Goal: Task Accomplishment & Management: Manage account settings

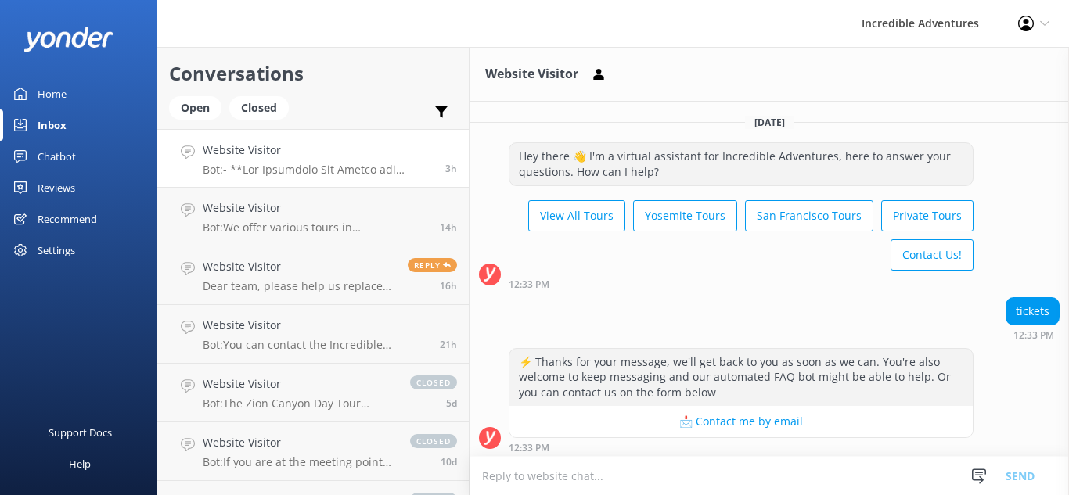
scroll to position [1231, 0]
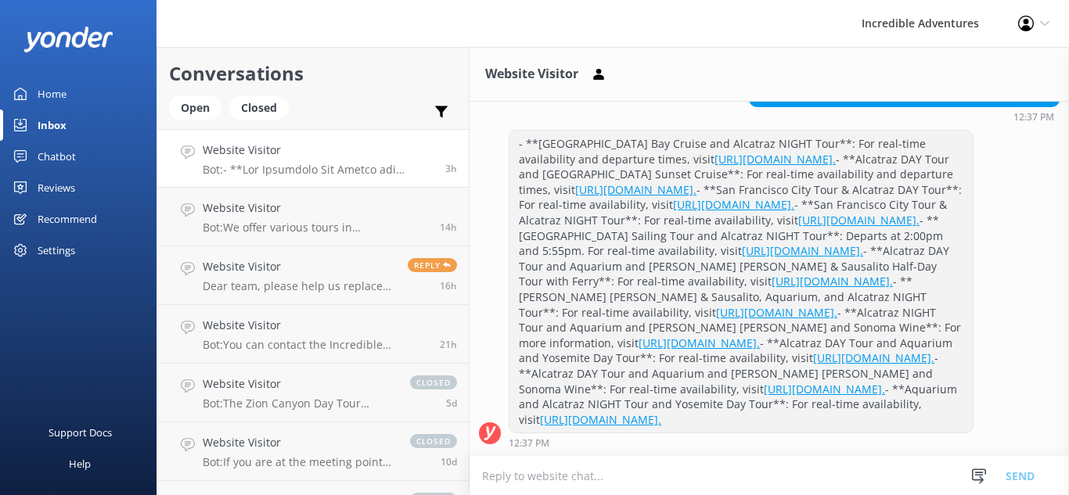
click at [1044, 18] on div "Profile Settings Logout" at bounding box center [1033, 23] width 70 height 47
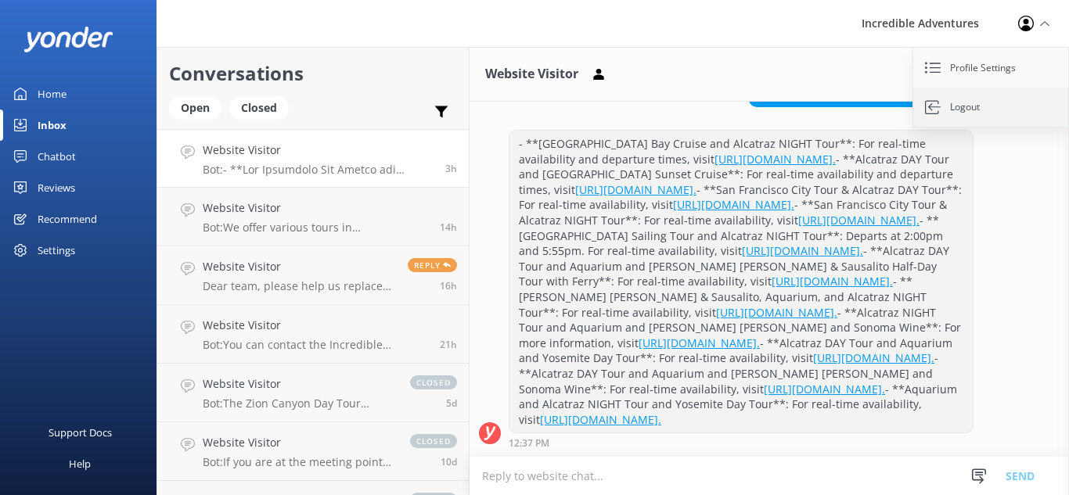
click at [987, 105] on link "Logout" at bounding box center [991, 107] width 156 height 39
